Goal: Understand process/instructions: Learn how to perform a task or action

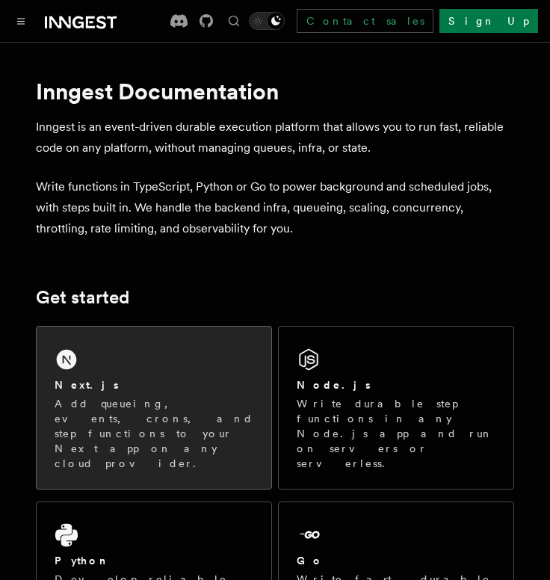
click at [184, 412] on p "Add queueing, events, crons, and step functions to your Next app on any cloud p…" at bounding box center [154, 433] width 199 height 75
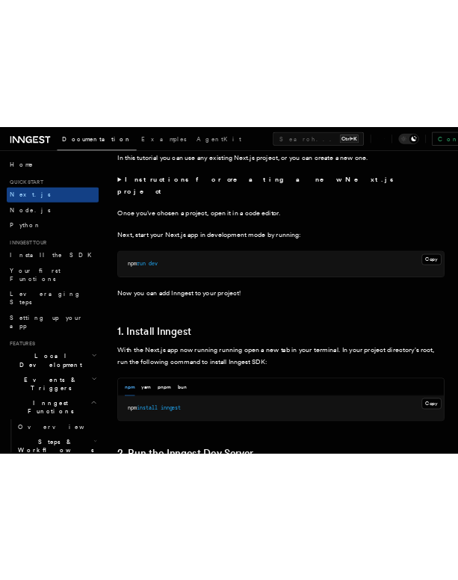
scroll to position [598, 0]
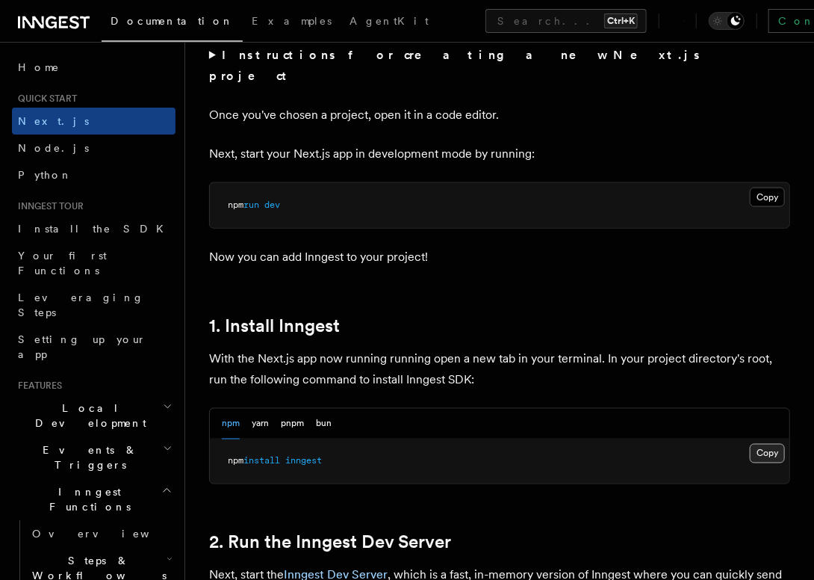
click at [549, 444] on button "Copy Copied" at bounding box center [767, 453] width 35 height 19
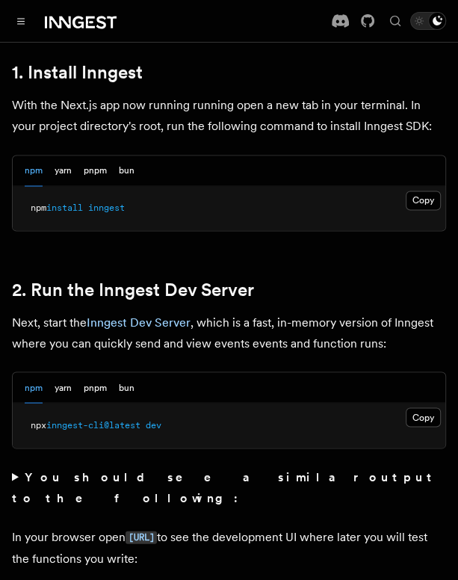
scroll to position [897, 0]
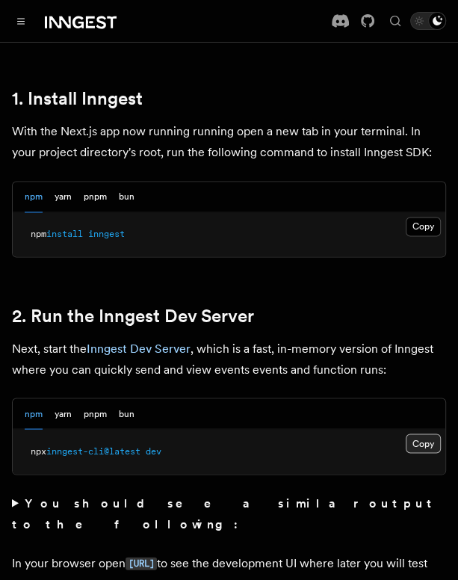
click at [430, 433] on button "Copy Copied" at bounding box center [423, 442] width 35 height 19
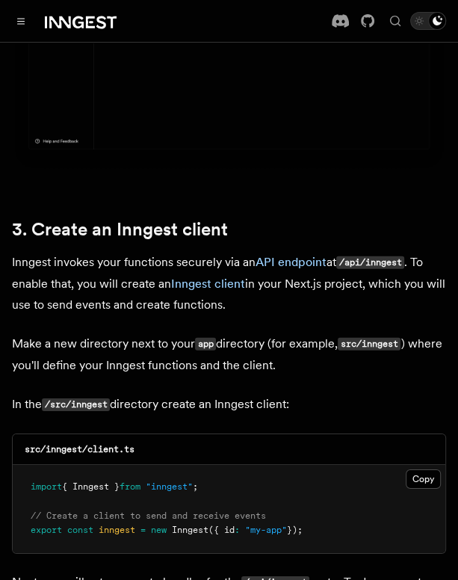
scroll to position [1644, 0]
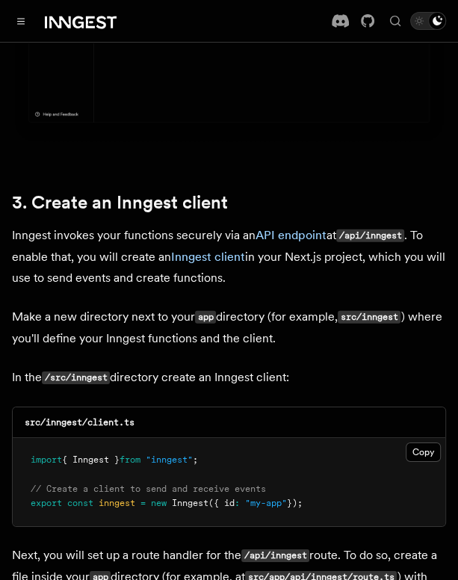
drag, startPoint x: 415, startPoint y: 392, endPoint x: 427, endPoint y: 412, distance: 23.1
click at [415, 442] on button "Copy Copied" at bounding box center [423, 451] width 35 height 19
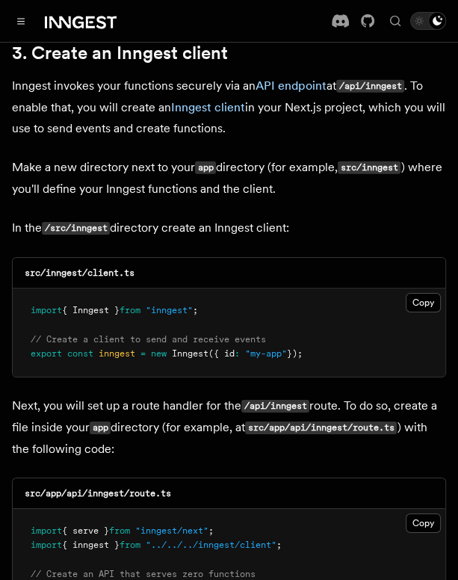
scroll to position [1868, 0]
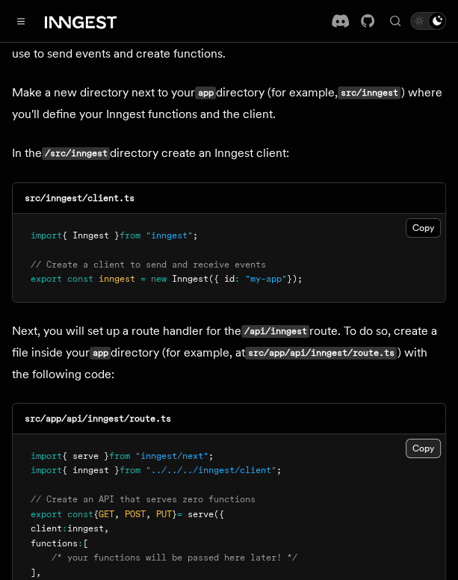
click at [424, 439] on button "Copy Copied" at bounding box center [423, 448] width 35 height 19
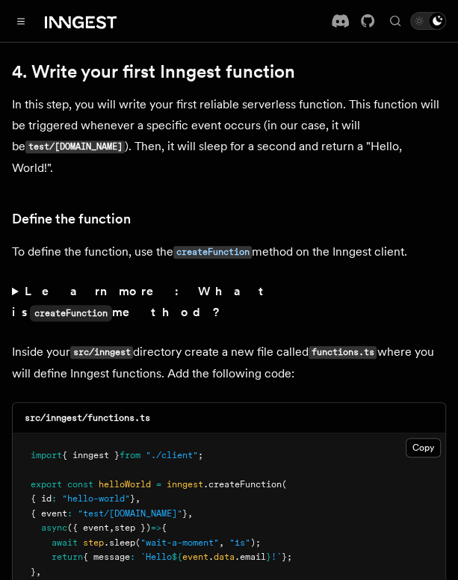
scroll to position [2466, 0]
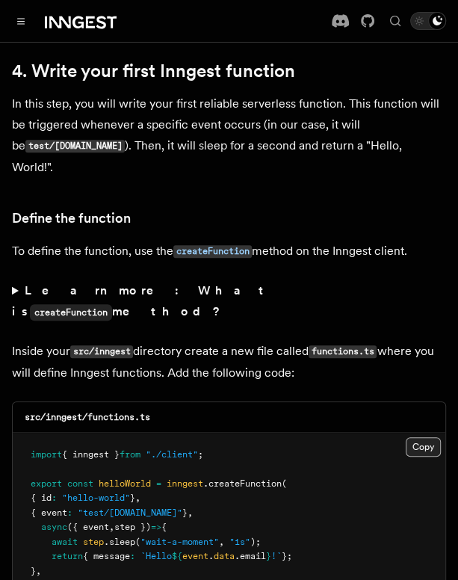
click at [421, 437] on button "Copy Copied" at bounding box center [423, 446] width 35 height 19
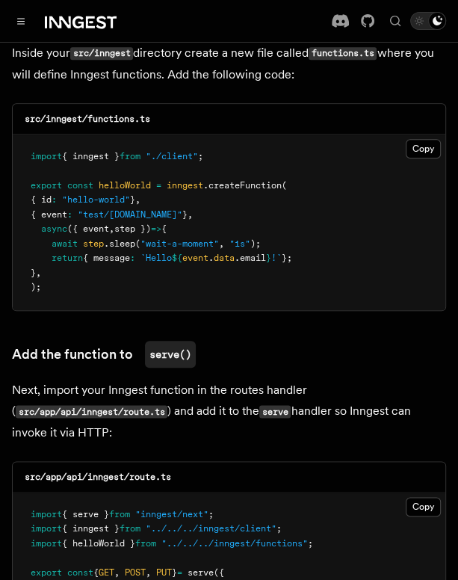
scroll to position [2765, 0]
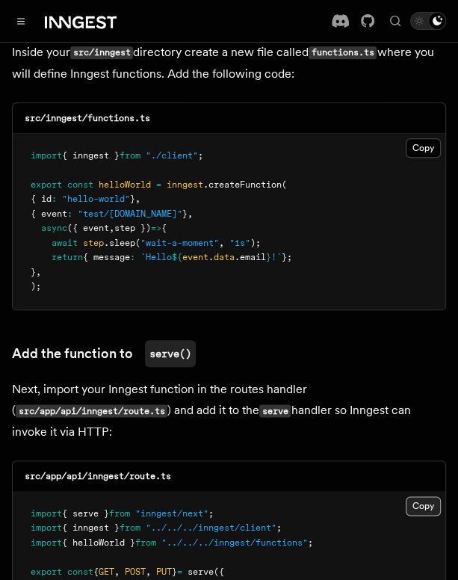
click at [425, 496] on button "Copy Copied" at bounding box center [423, 505] width 35 height 19
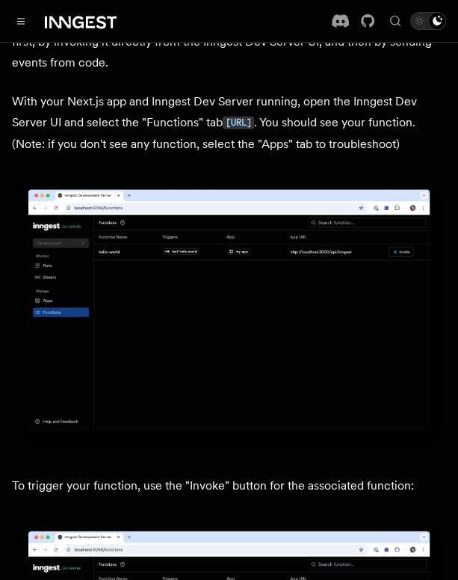
scroll to position [3736, 0]
